Goal: Find specific page/section: Find specific page/section

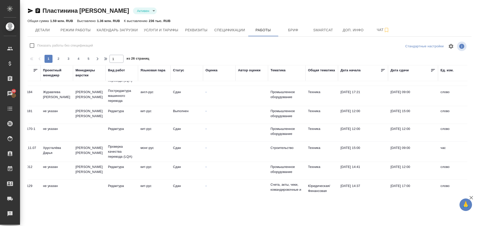
scroll to position [267, 0]
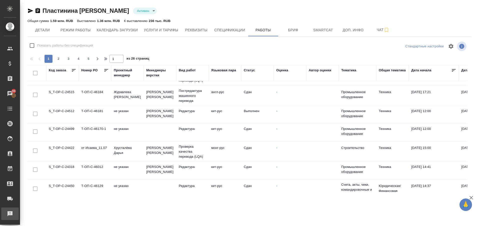
click at [10, 211] on div "Рекламации" at bounding box center [3, 214] width 13 height 8
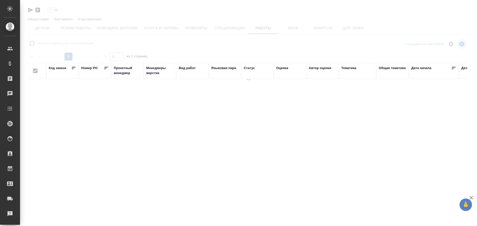
type input "active"
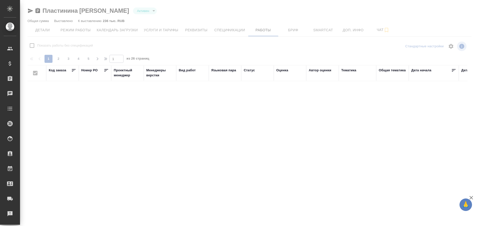
checkbox input "false"
